Goal: Transaction & Acquisition: Purchase product/service

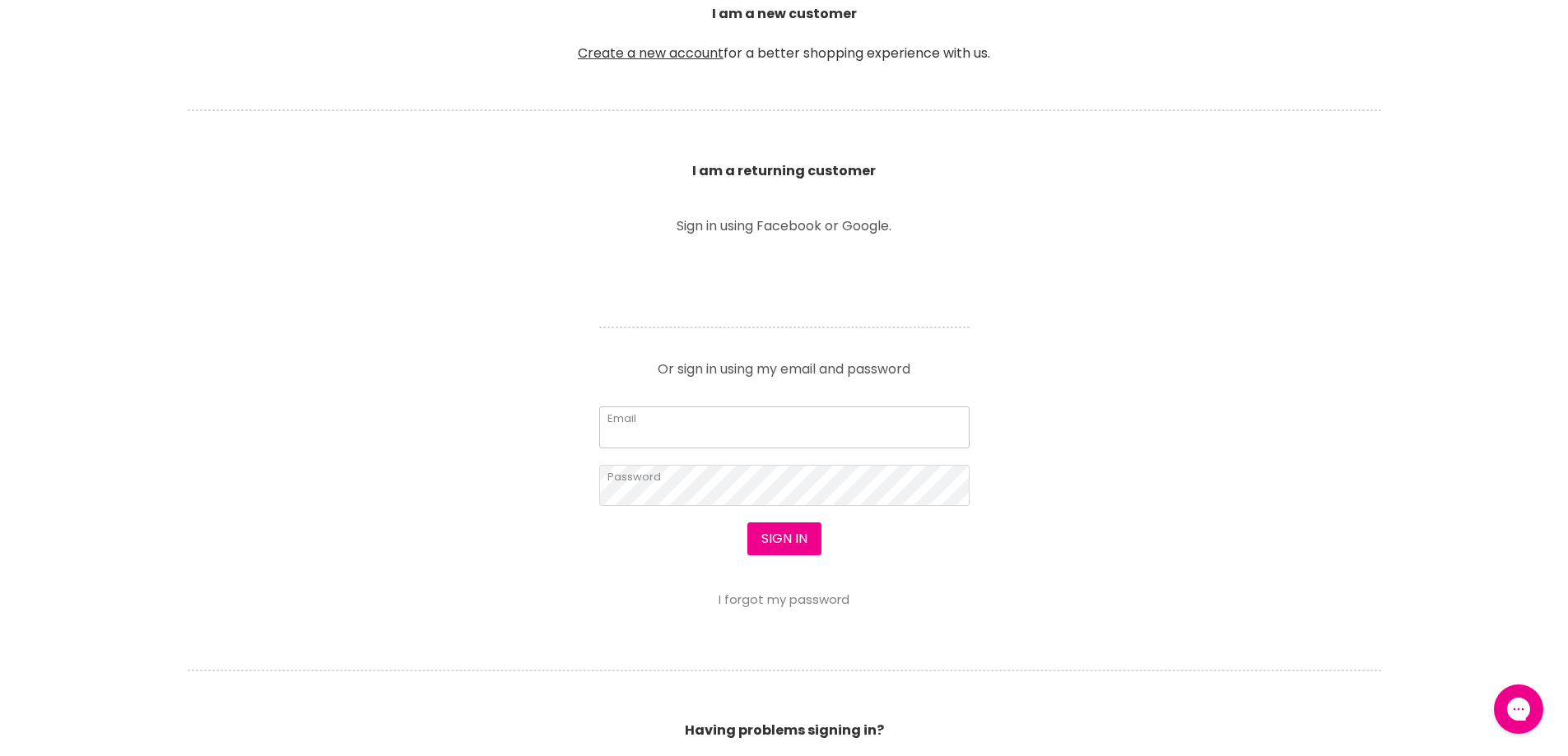
type input "leroyspunk1@hotmail.com"
click at [779, 614] on section "Welcome to SalonShop I am a new customer Create a new account for a better shop…" at bounding box center [784, 372] width 1568 height 1014
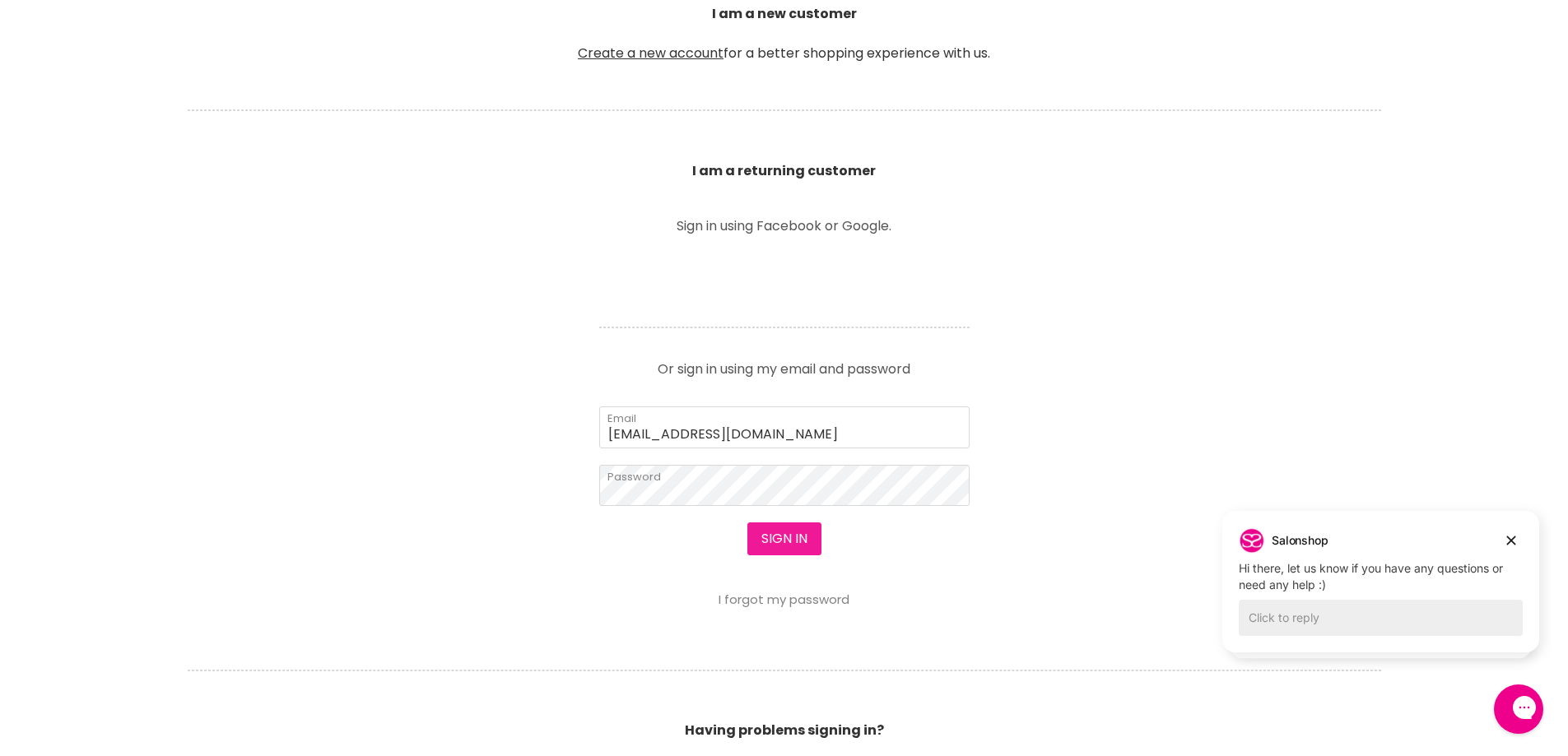
click at [775, 534] on button "Sign in" at bounding box center [784, 539] width 74 height 33
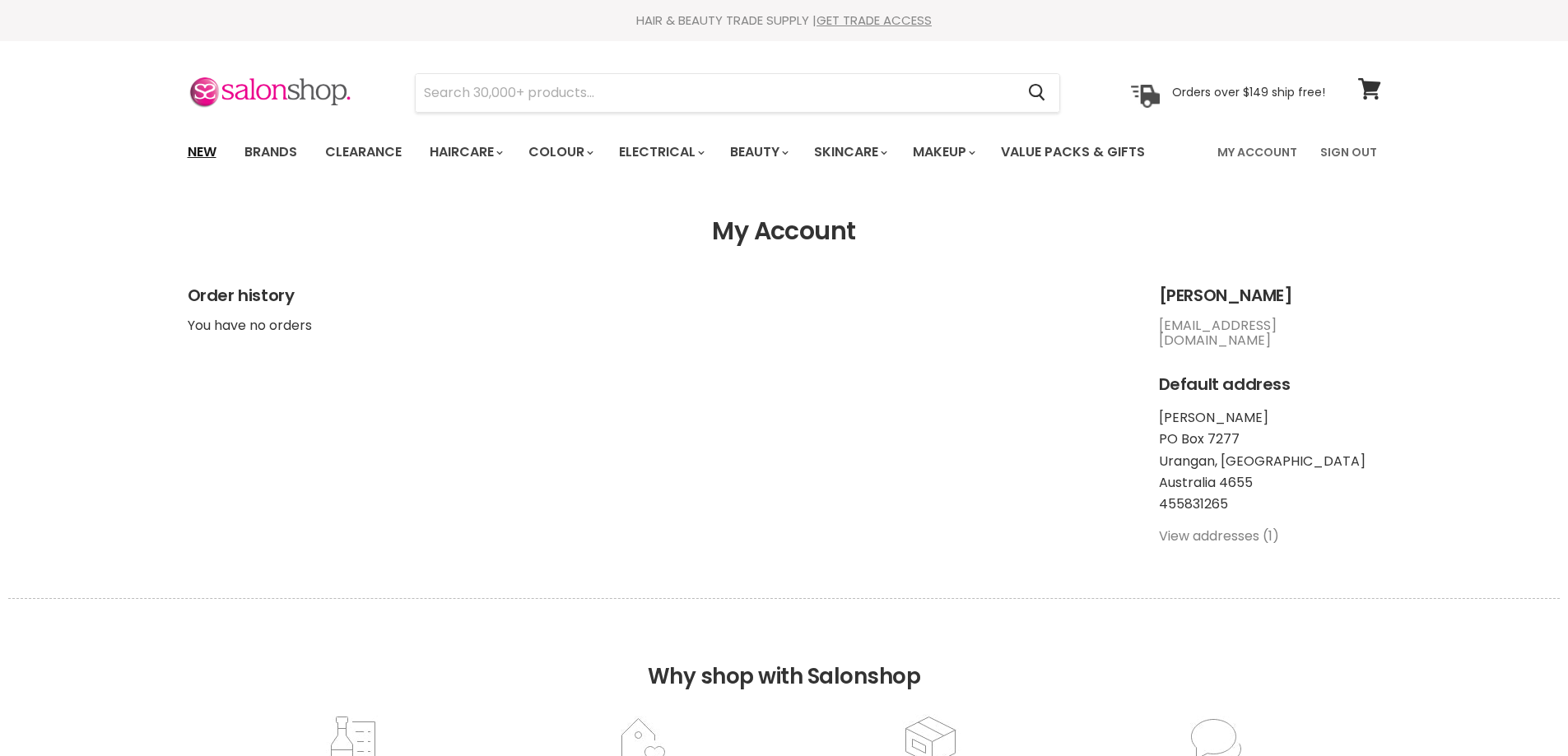
click at [198, 157] on link "New" at bounding box center [201, 152] width 53 height 34
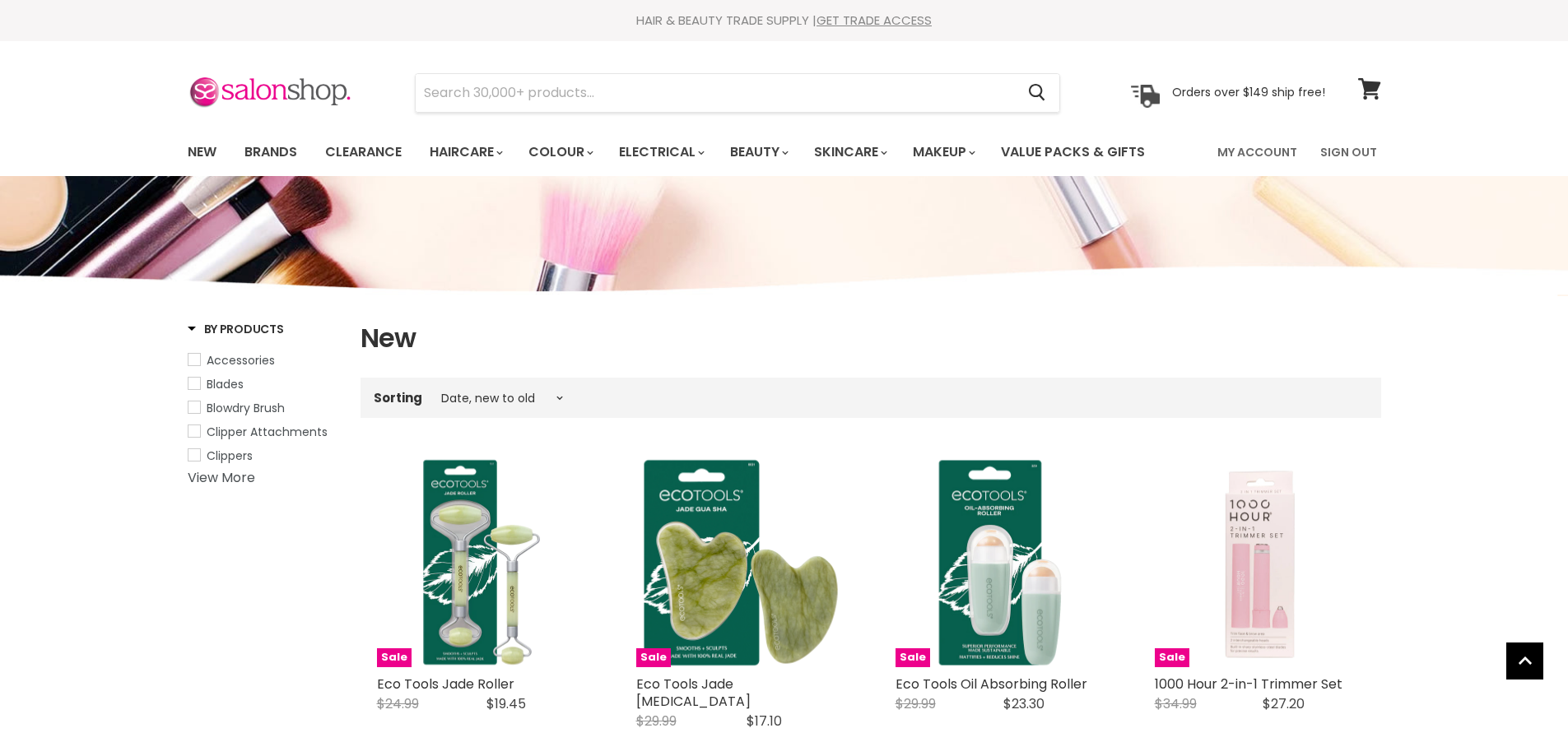
select select "created-descending"
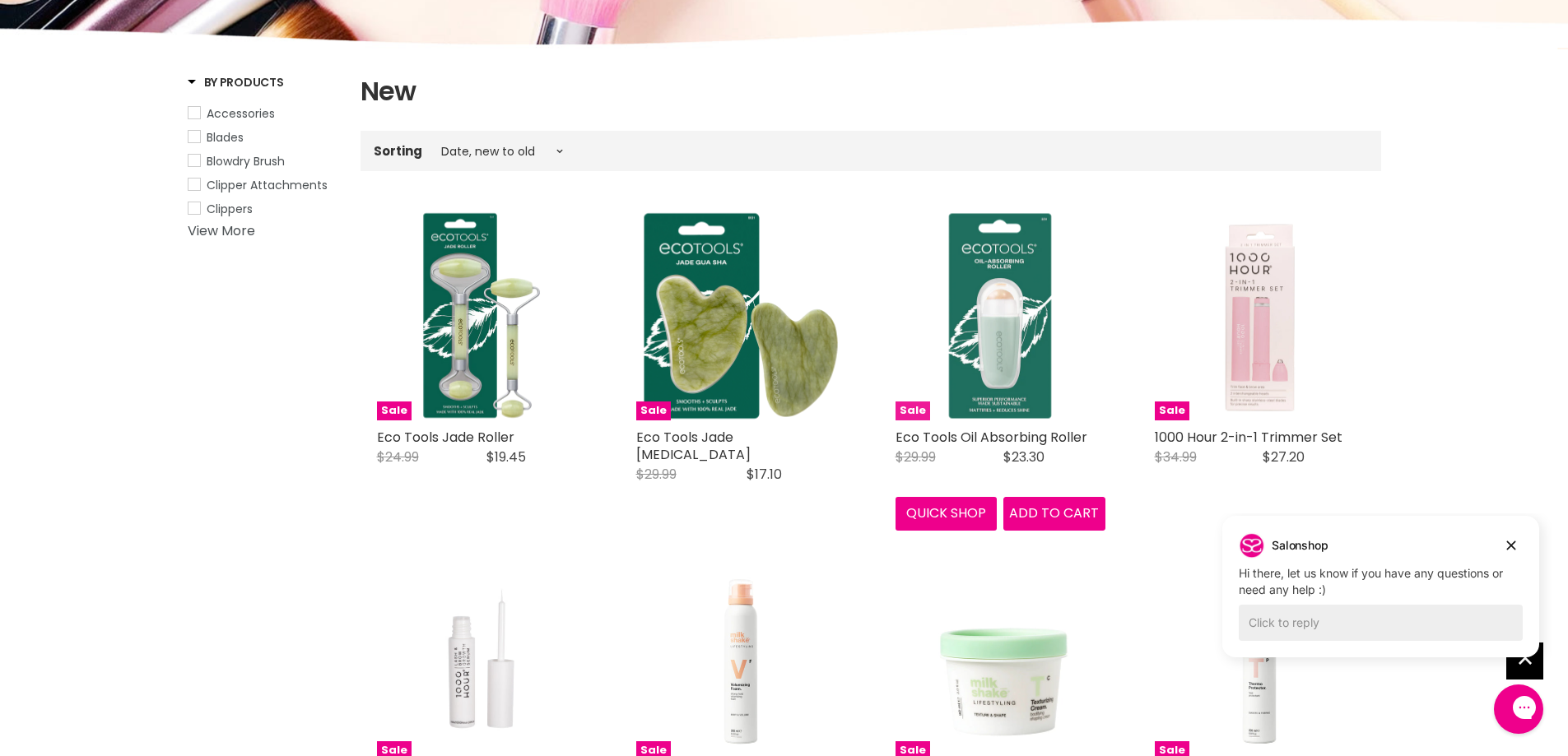
click at [994, 321] on img "Main content" at bounding box center [1000, 315] width 210 height 210
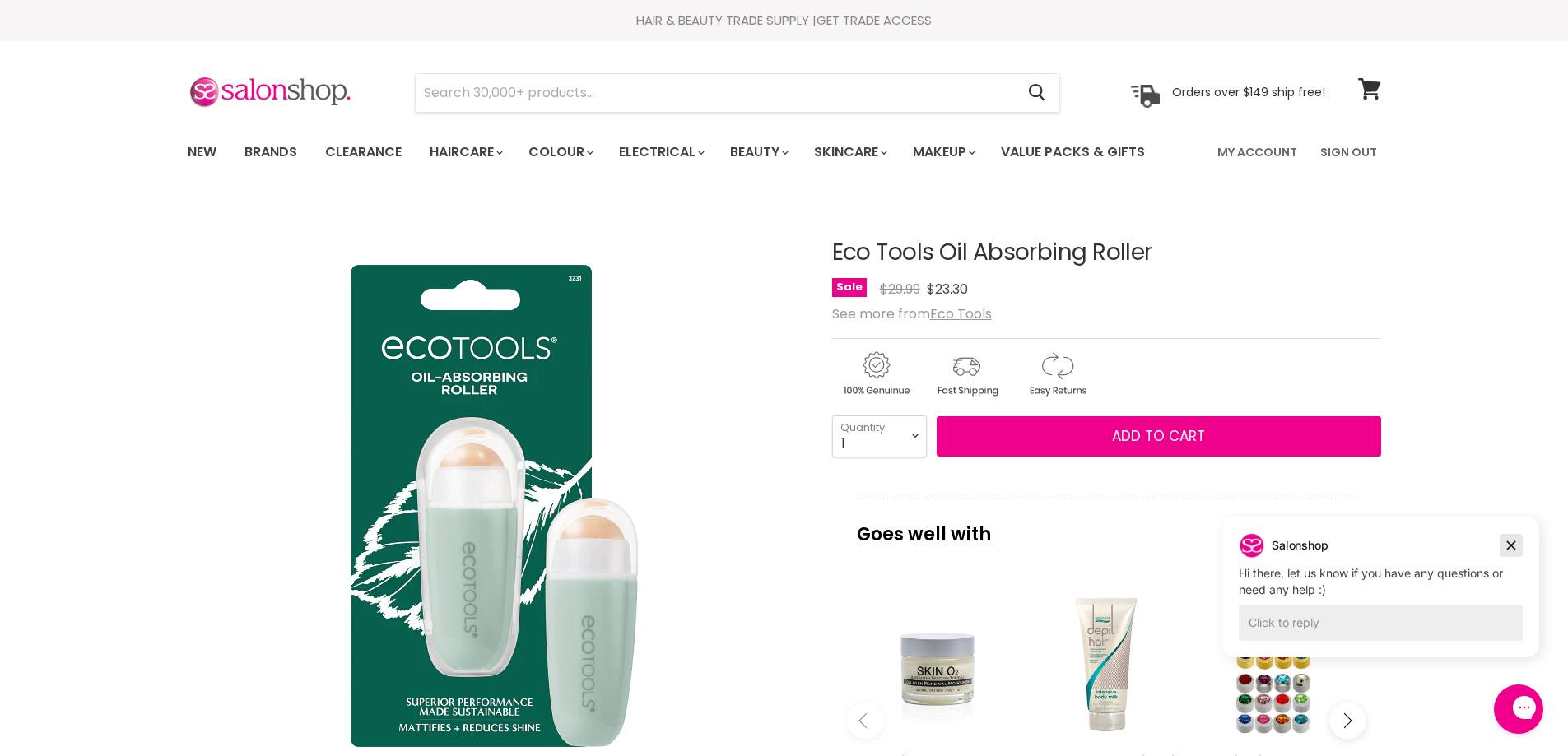
click at [1514, 542] on icon "Dismiss campaign" at bounding box center [1511, 546] width 16 height 20
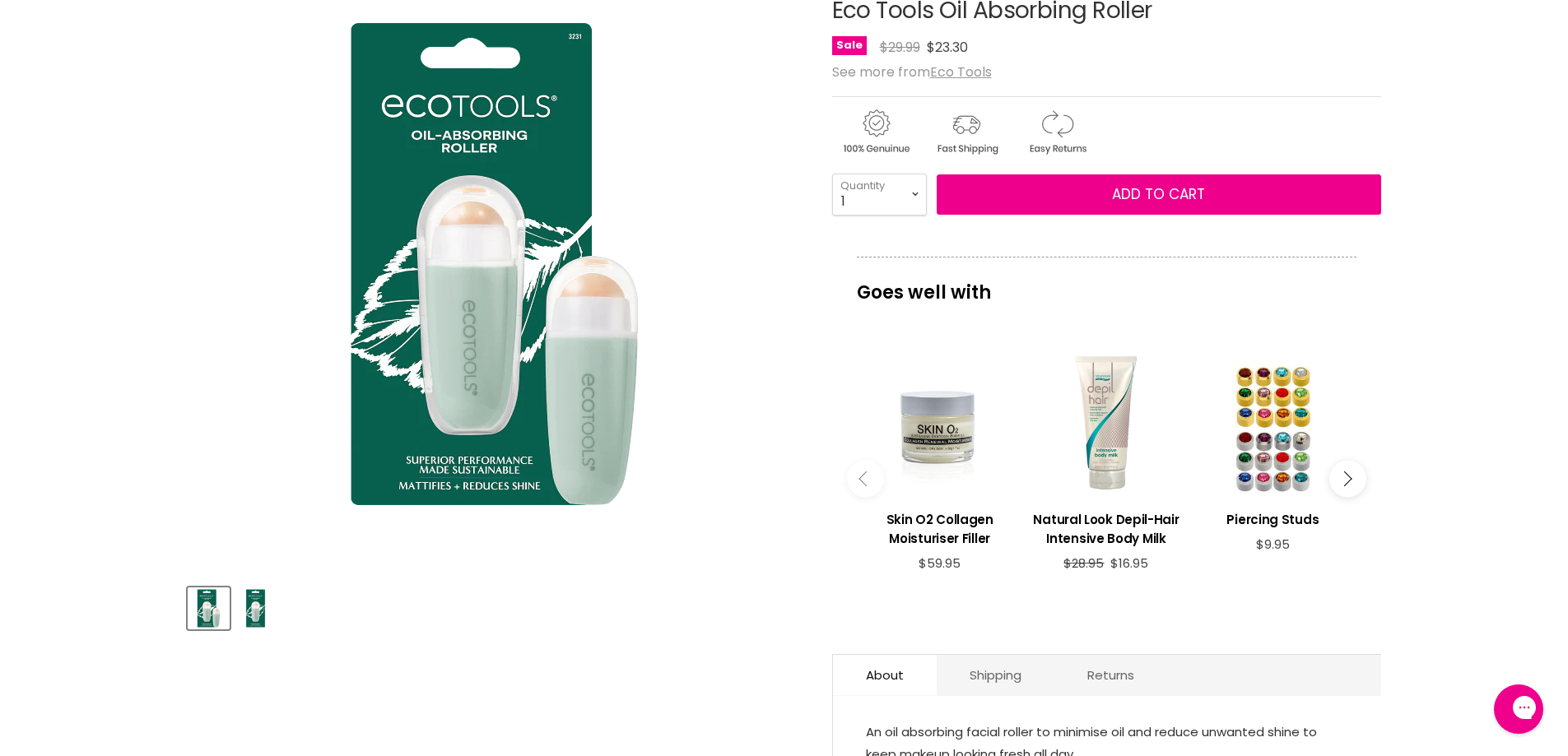
scroll to position [247, 0]
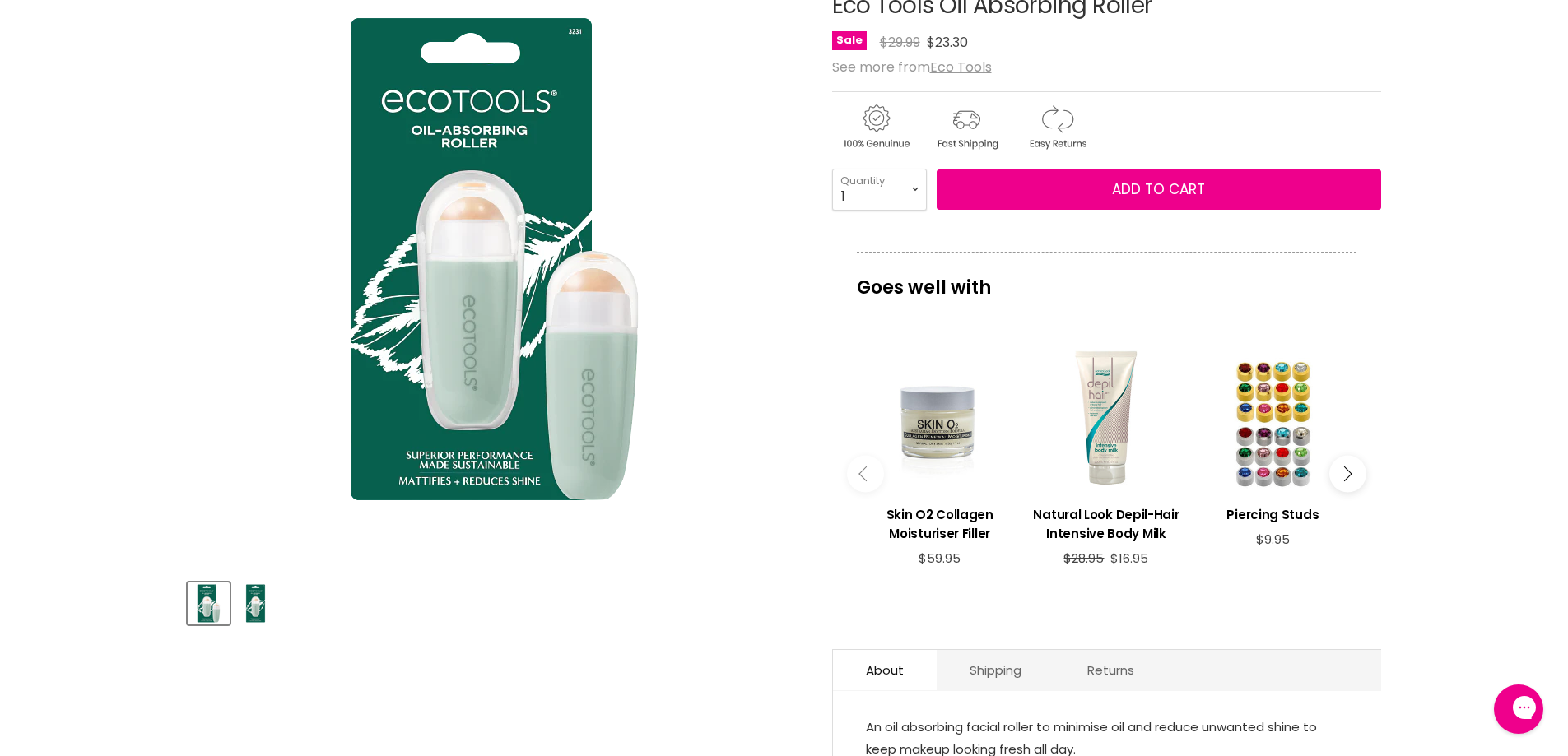
click at [255, 609] on img "Product thumbnails" at bounding box center [255, 603] width 39 height 39
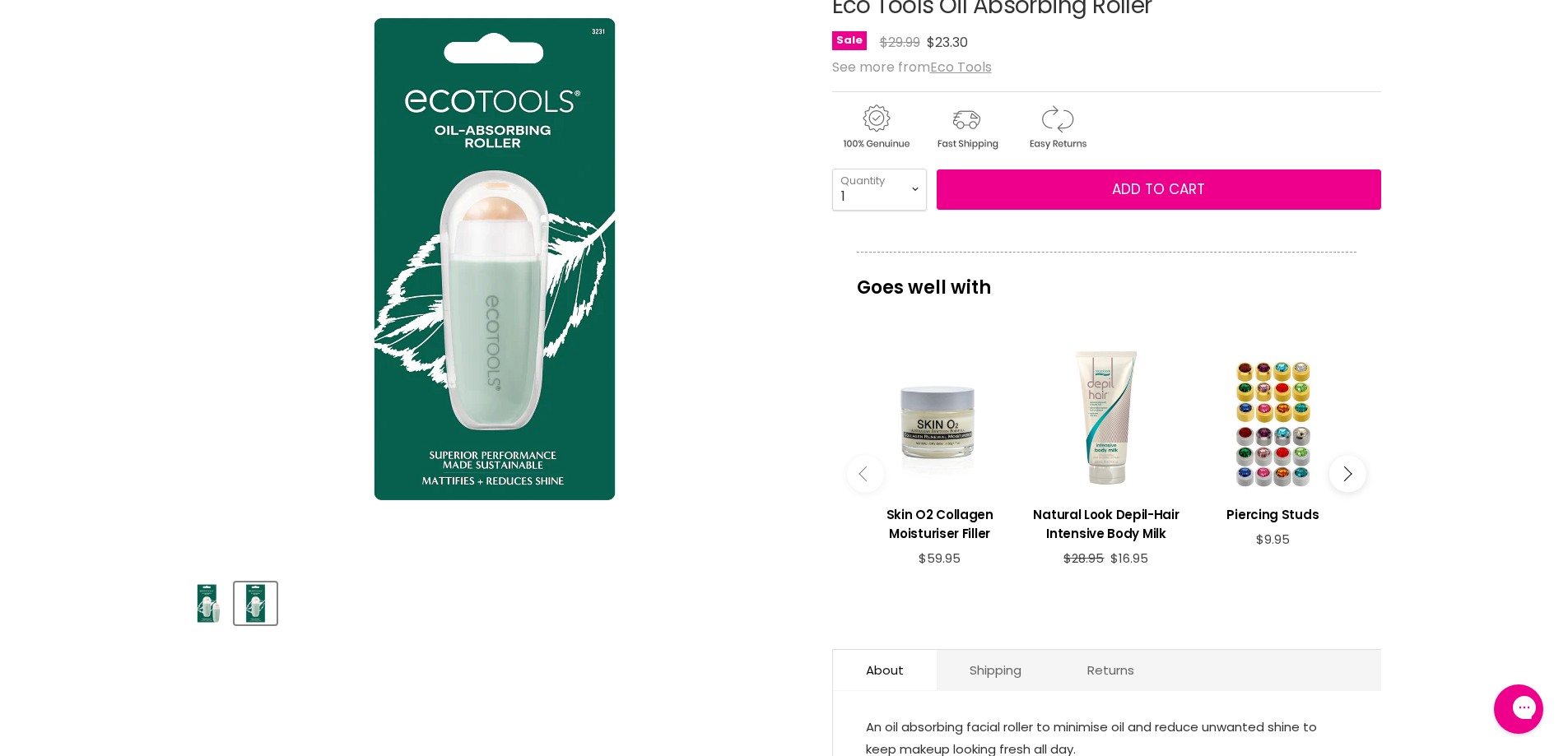
click at [212, 608] on img "Product thumbnails" at bounding box center [209, 603] width 39 height 39
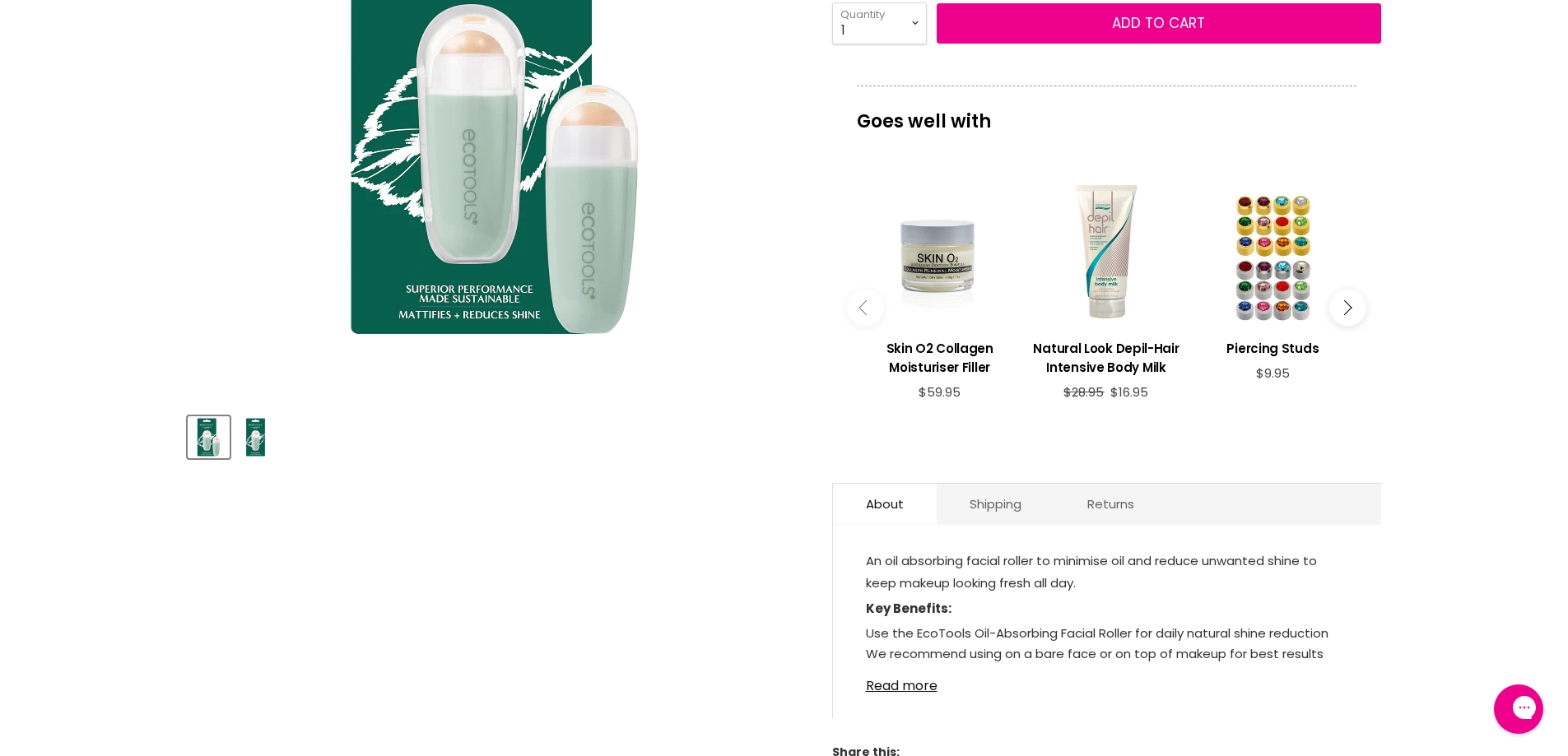
scroll to position [658, 0]
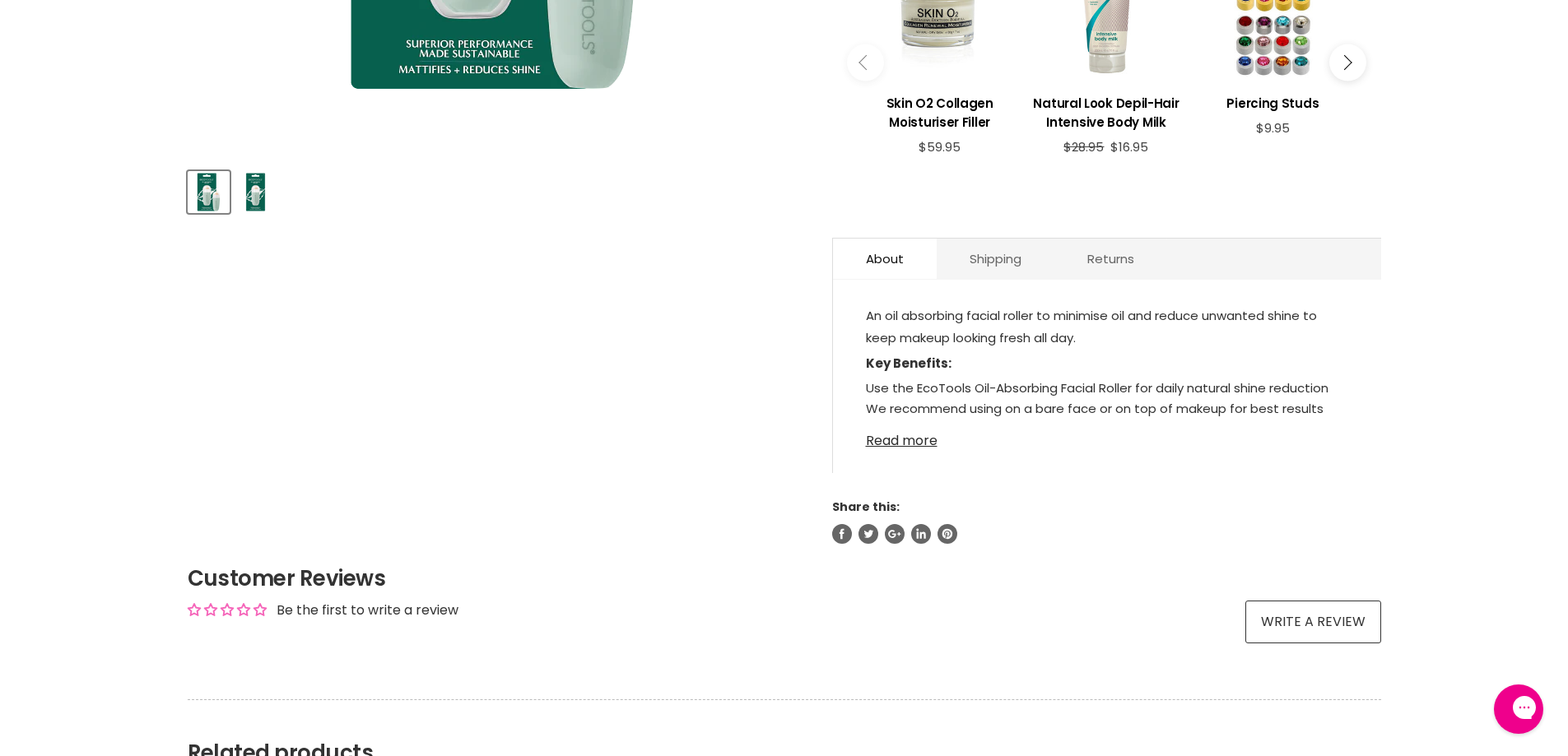
click at [923, 442] on link "Read more" at bounding box center [1106, 435] width 482 height 24
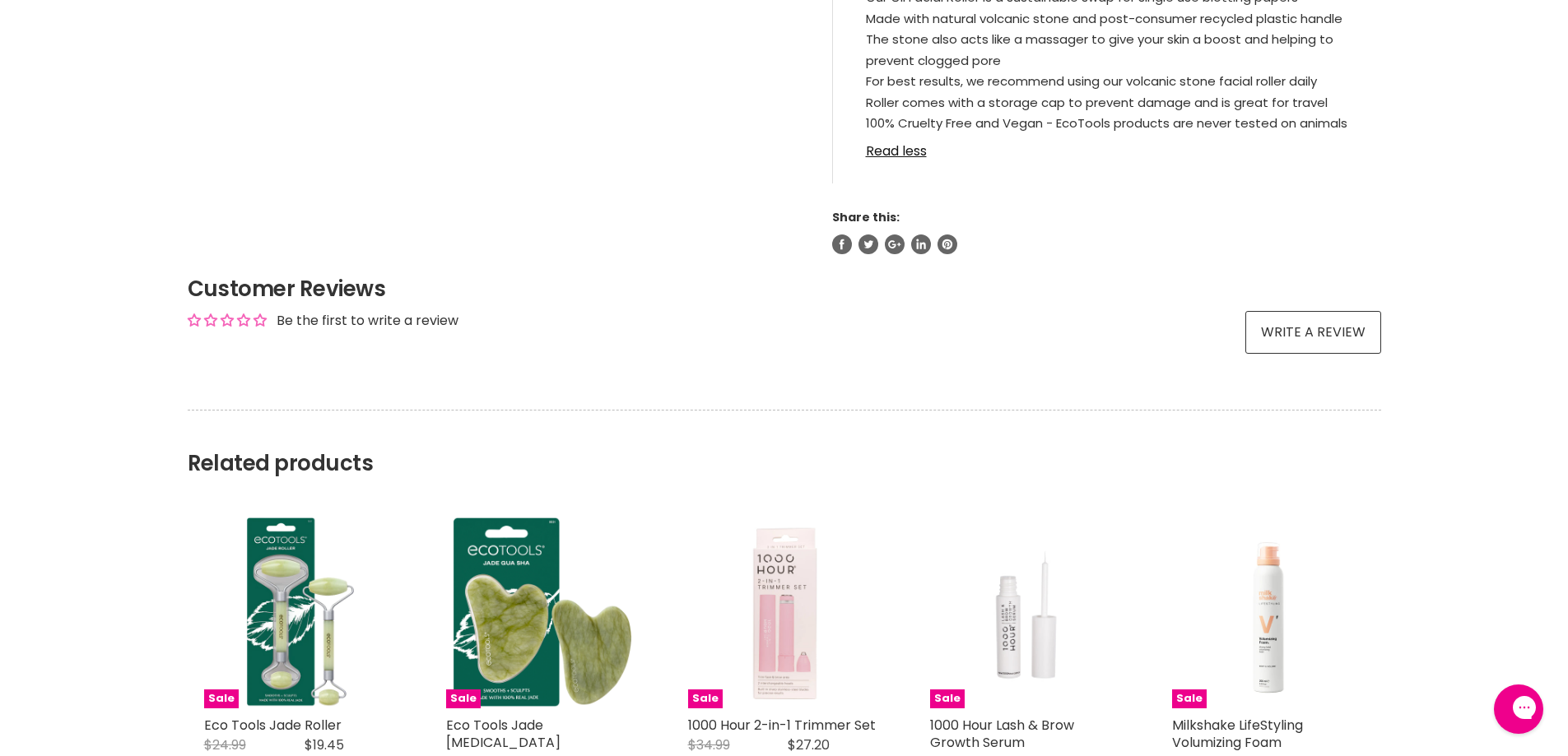
scroll to position [1317, 0]
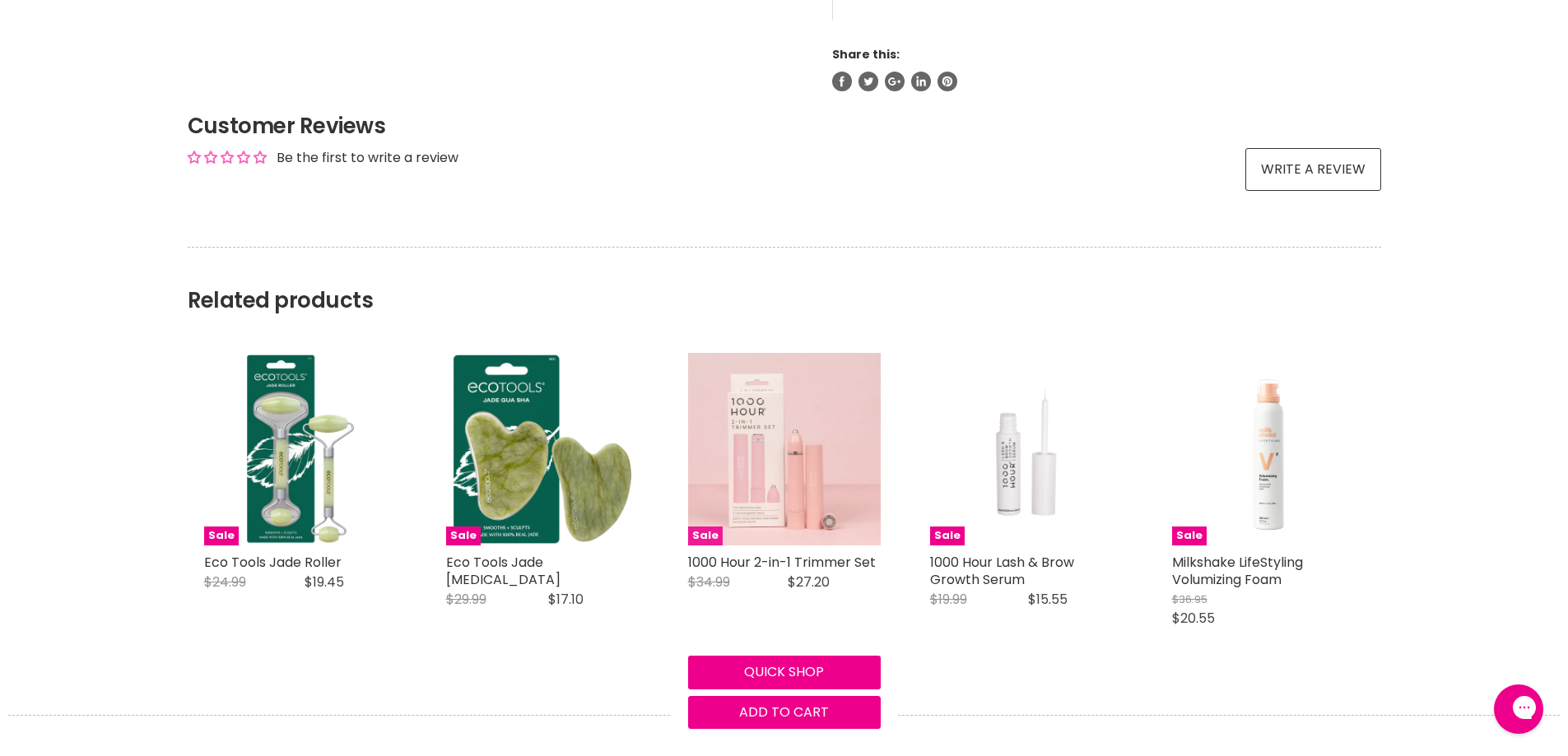
click at [773, 423] on img "Main content" at bounding box center [784, 449] width 192 height 192
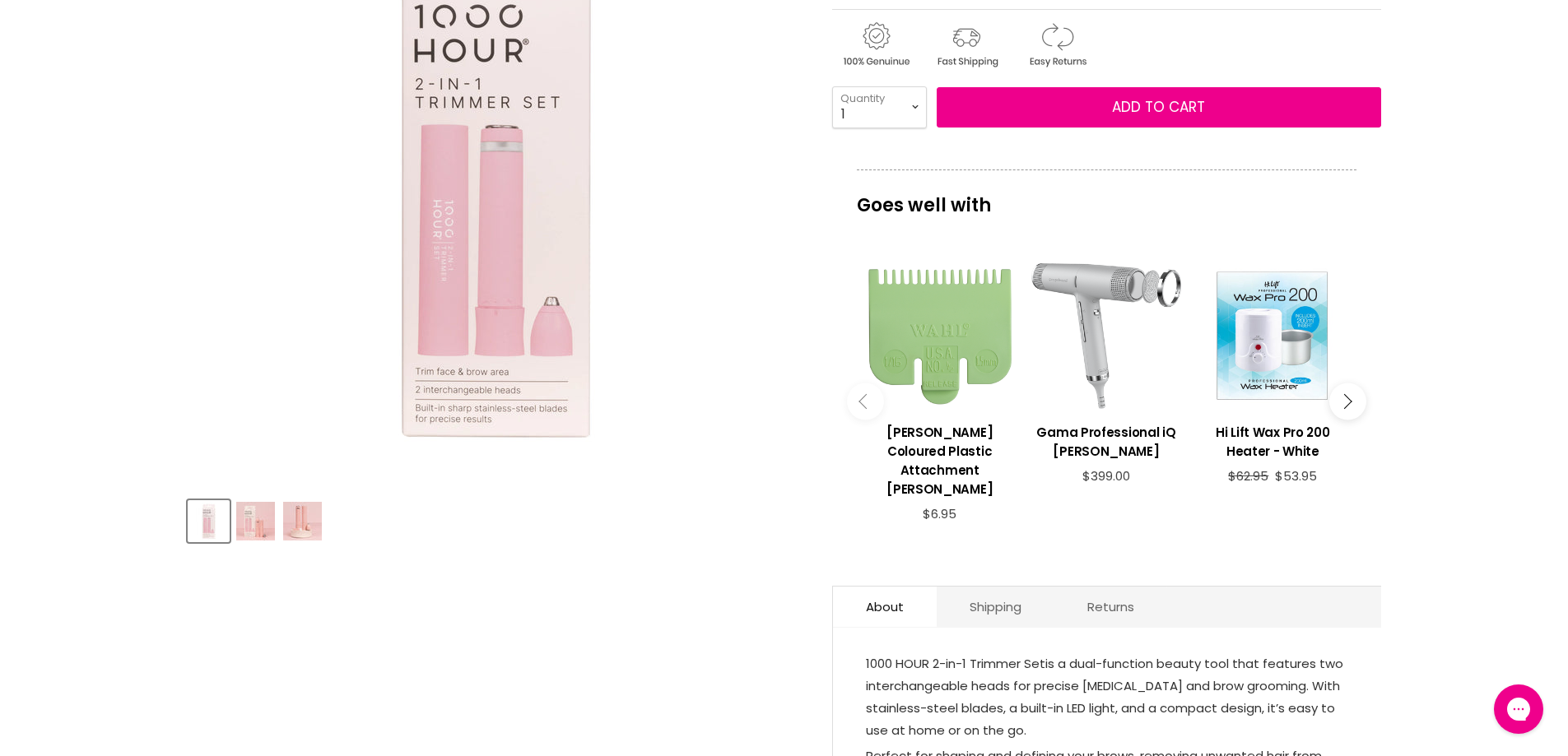
click at [256, 523] on img "Product thumbnails" at bounding box center [255, 521] width 39 height 39
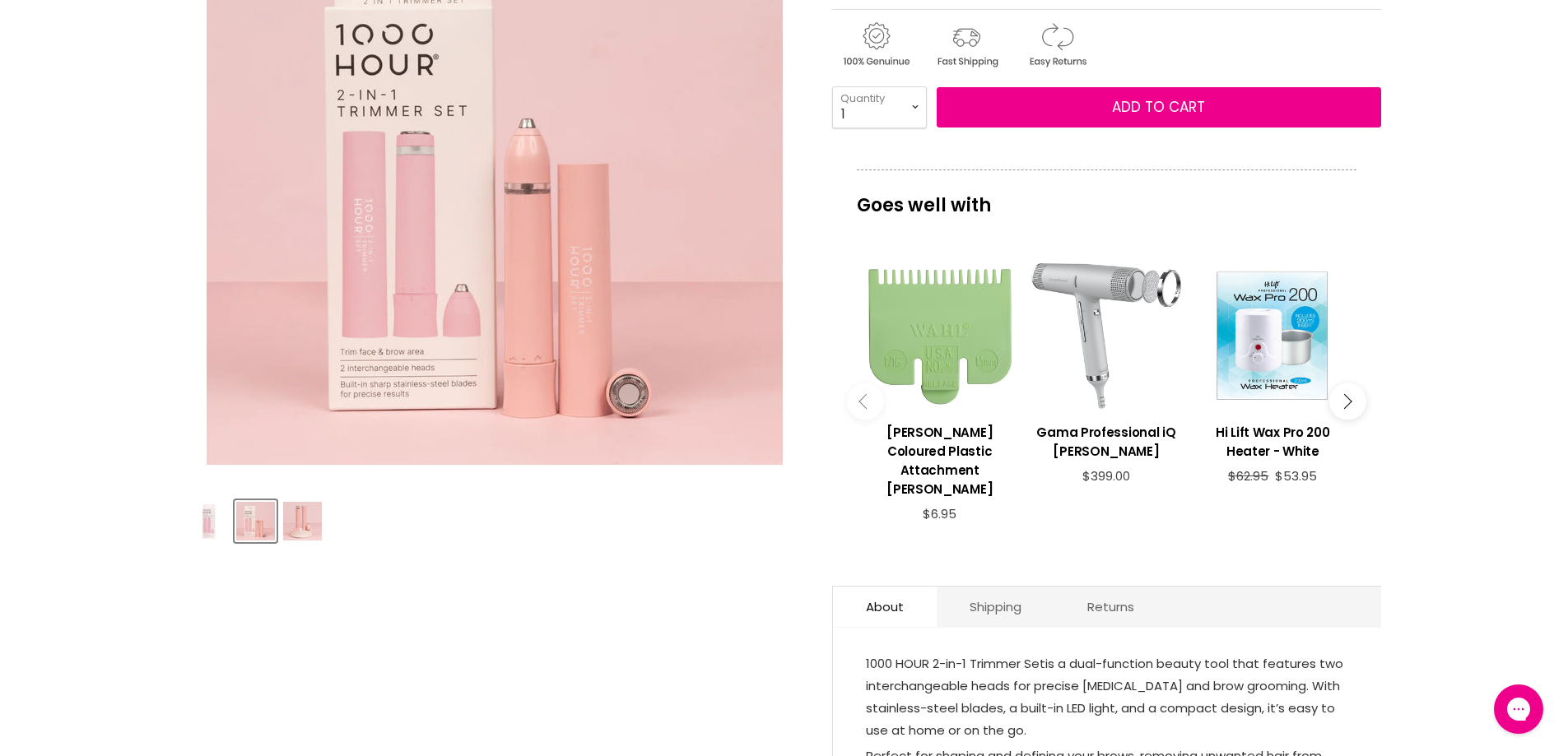
click at [310, 515] on img "Product thumbnails" at bounding box center [302, 521] width 39 height 39
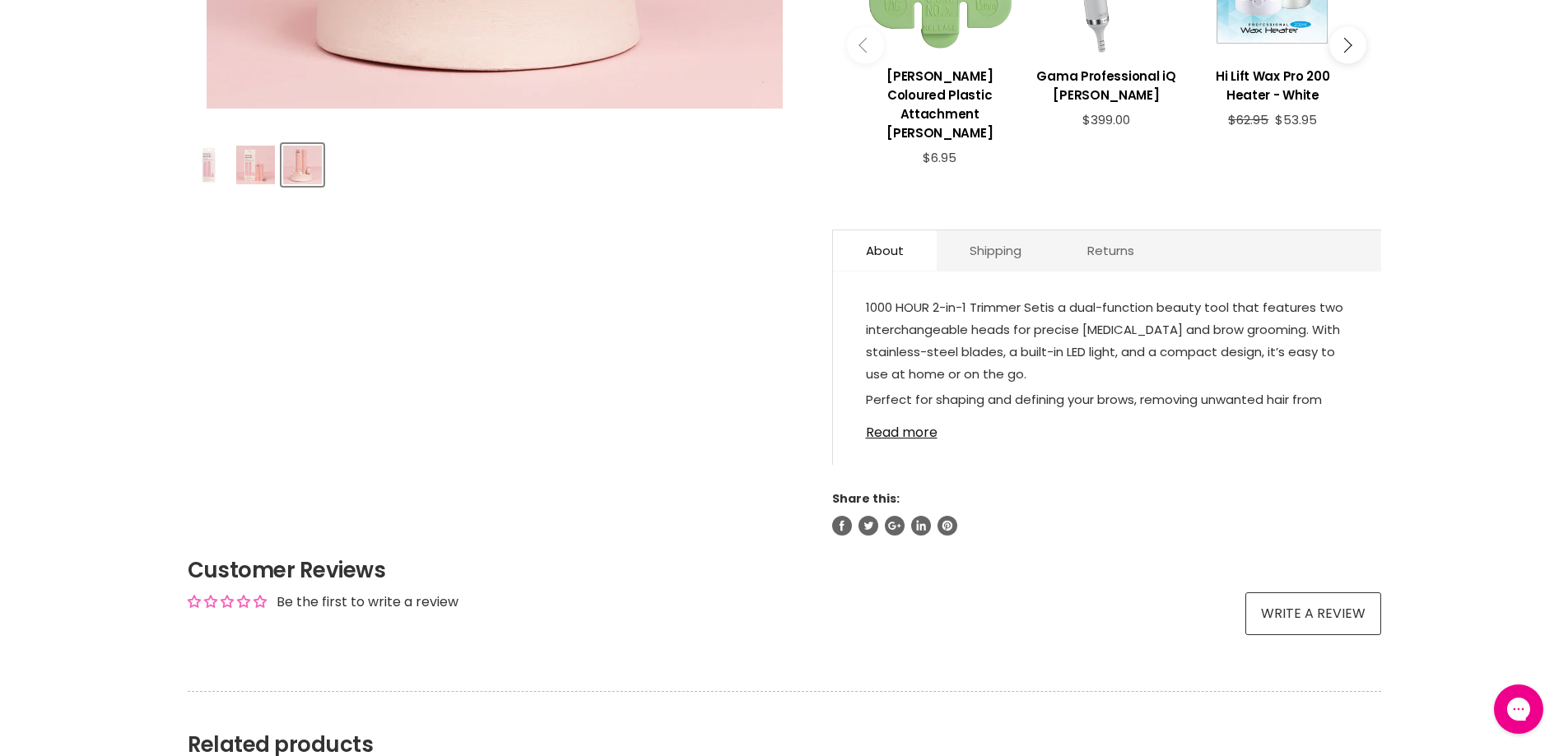
scroll to position [741, 0]
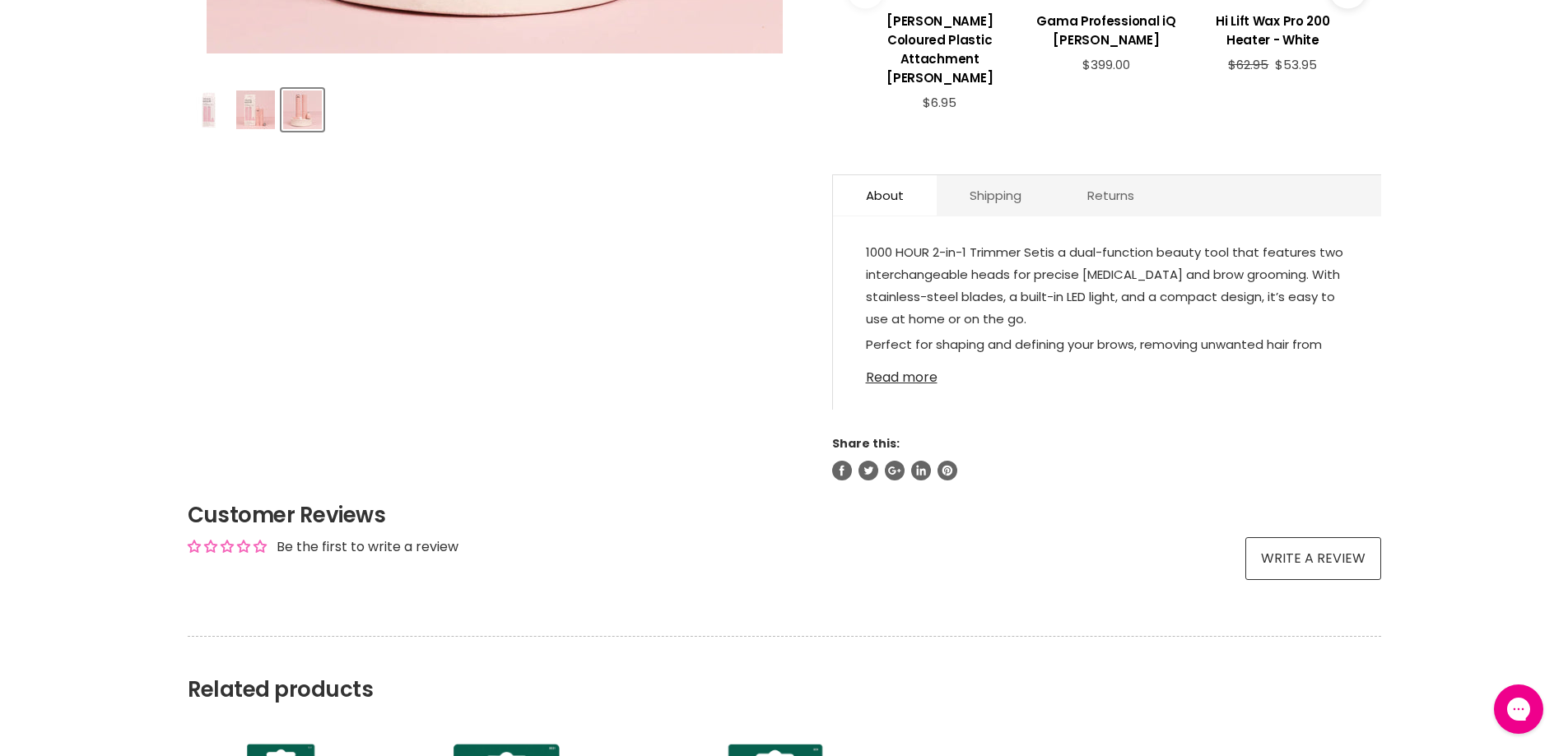
click at [929, 360] on link "Read more" at bounding box center [1106, 372] width 482 height 24
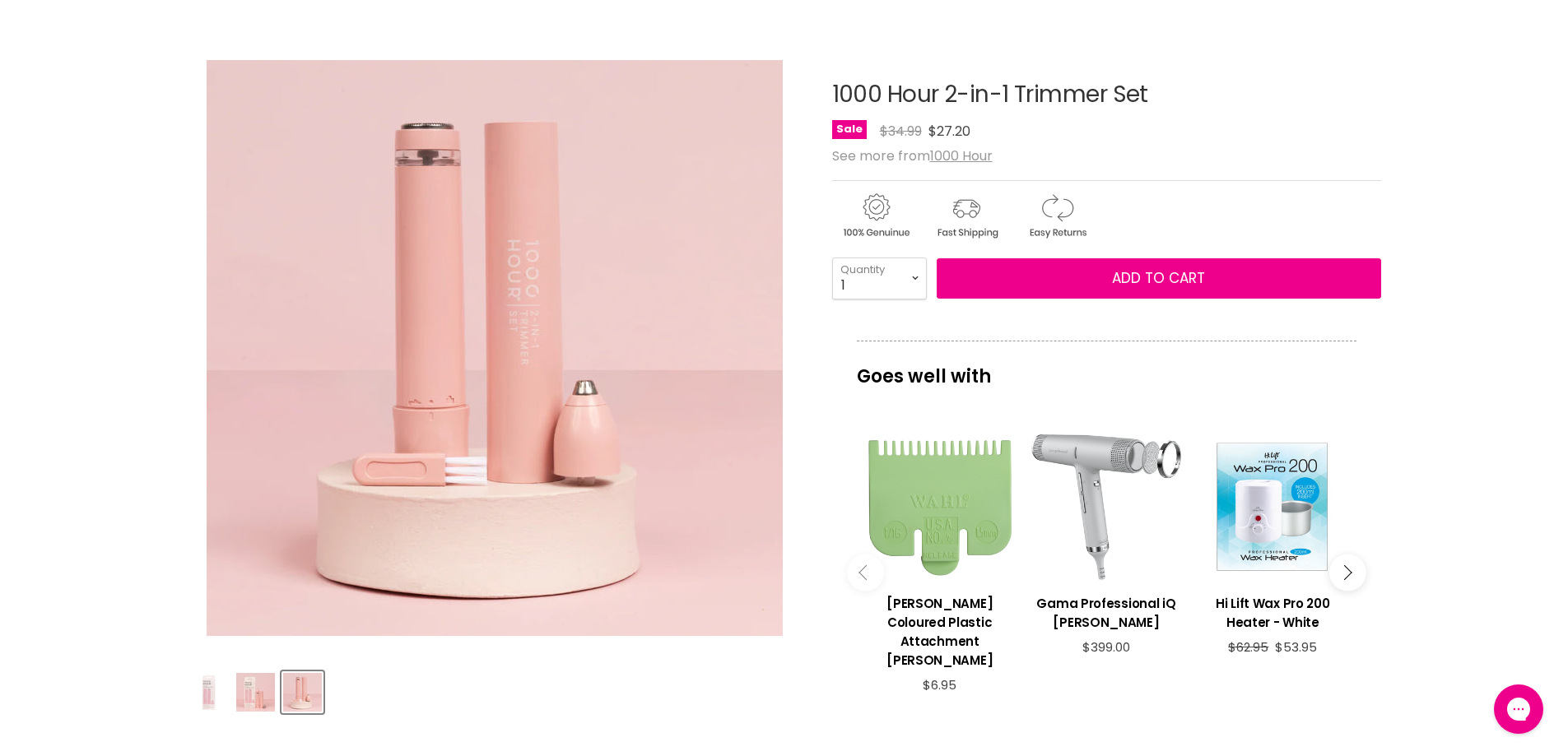
scroll to position [0, 0]
